Goal: Task Accomplishment & Management: Complete application form

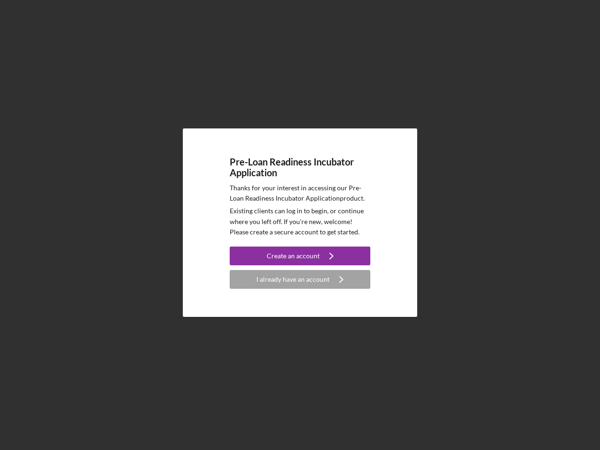
click at [300, 225] on p "Existing clients can log in to begin, or continue where you left off. If you're…" at bounding box center [300, 221] width 141 height 31
click at [300, 256] on div "Create an account" at bounding box center [293, 256] width 53 height 19
